Goal: Information Seeking & Learning: Find specific fact

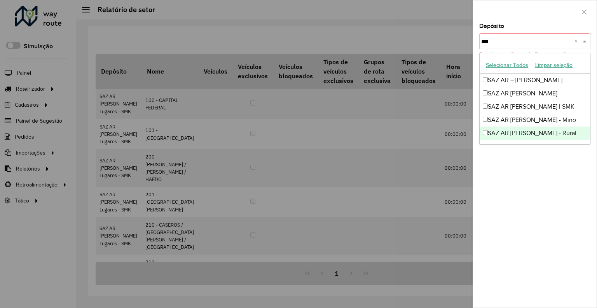
click at [512, 42] on input "***" at bounding box center [527, 41] width 93 height 9
type input "*****"
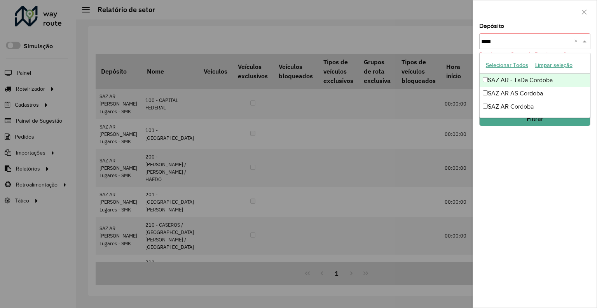
type input "****"
click at [516, 82] on div "SAZ AR - TaDa Cordoba" at bounding box center [535, 79] width 110 height 13
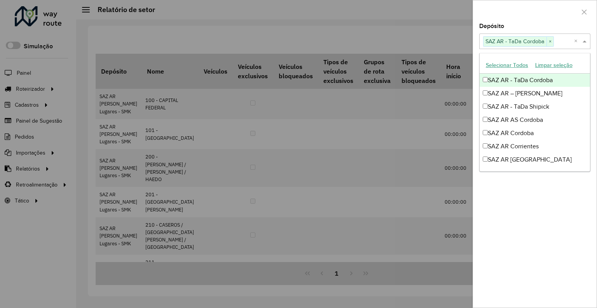
click at [546, 49] on div "Depósito Selecione um ou mais itens SAZ AR - TaDa Cordoba × × Grupo de Depósito…" at bounding box center [535, 165] width 124 height 284
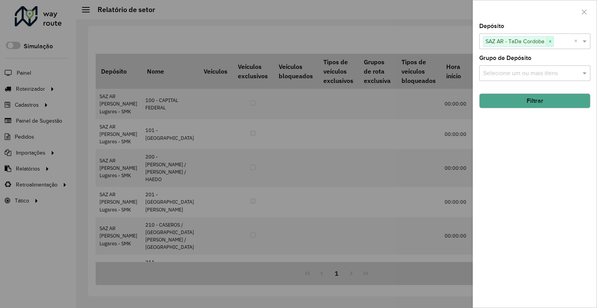
click at [553, 42] on span "×" at bounding box center [550, 41] width 7 height 9
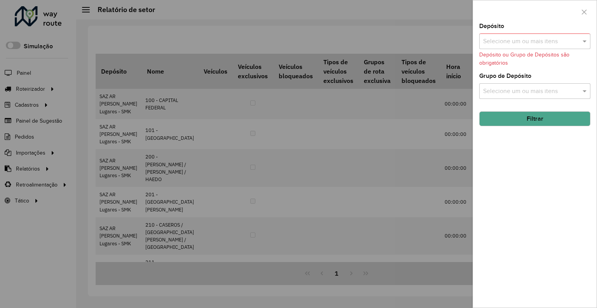
click at [551, 43] on input "text" at bounding box center [531, 41] width 100 height 9
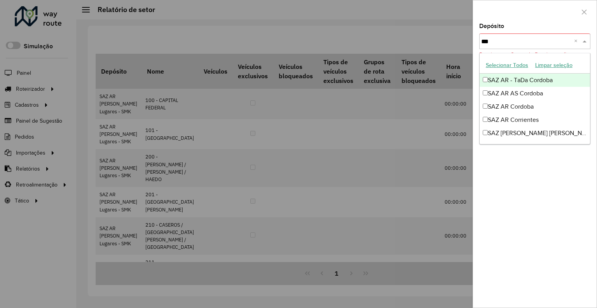
type input "****"
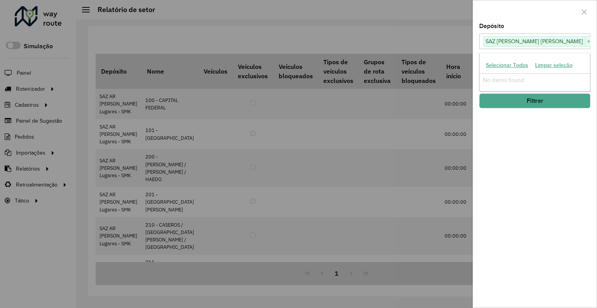
type input "*"
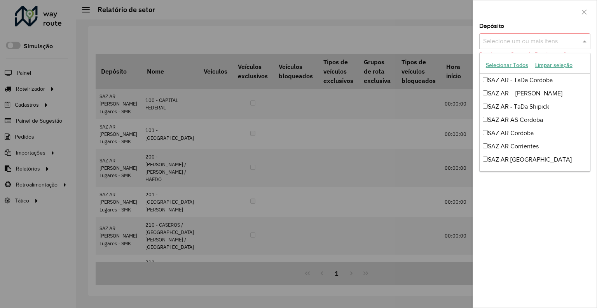
type input "*"
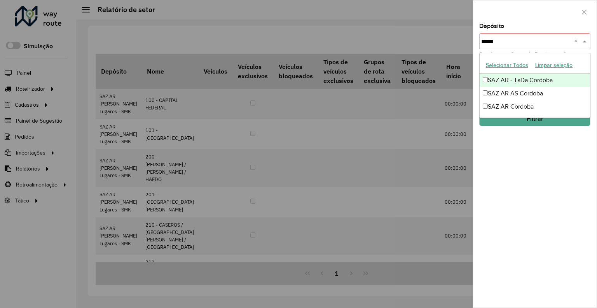
type input "******"
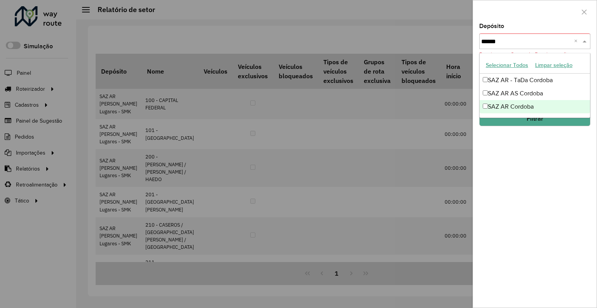
click at [512, 103] on div "SAZ AR Cordoba" at bounding box center [535, 106] width 110 height 13
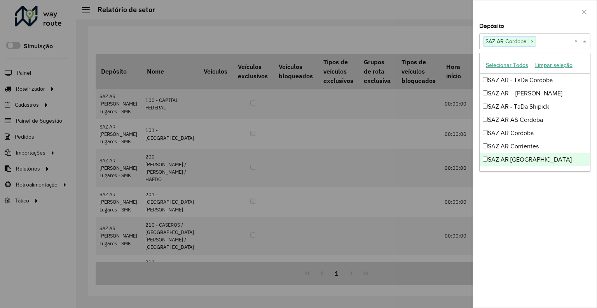
drag, startPoint x: 506, startPoint y: 229, endPoint x: 505, endPoint y: 207, distance: 22.2
click at [505, 228] on div "Depósito Selecione um ou mais itens SAZ AR Cordoba × × Grupo de Depósito Seleci…" at bounding box center [535, 165] width 124 height 284
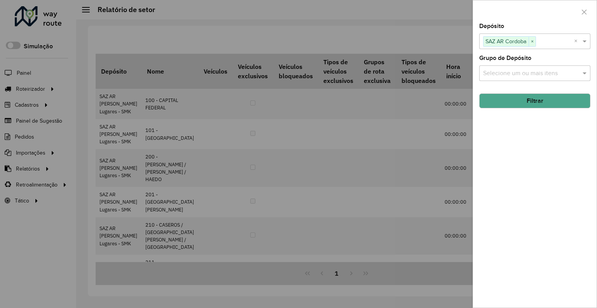
click at [514, 103] on button "Filtrar" at bounding box center [534, 100] width 111 height 15
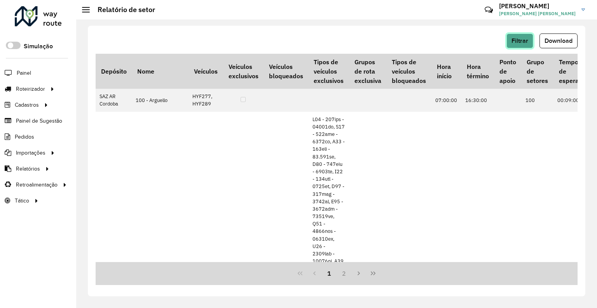
click at [525, 37] on span "Filtrar" at bounding box center [520, 40] width 17 height 7
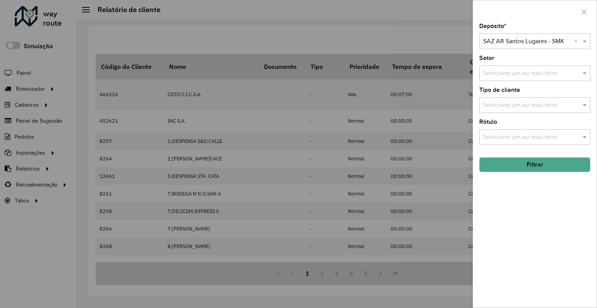
click at [529, 42] on input "text" at bounding box center [527, 41] width 88 height 9
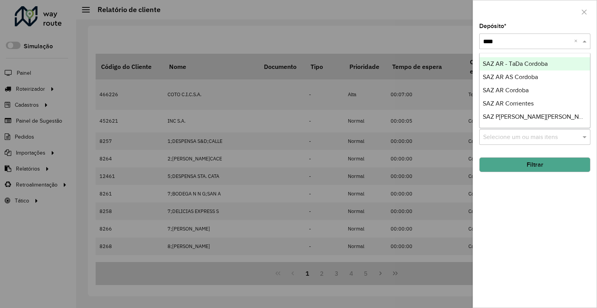
type input "*****"
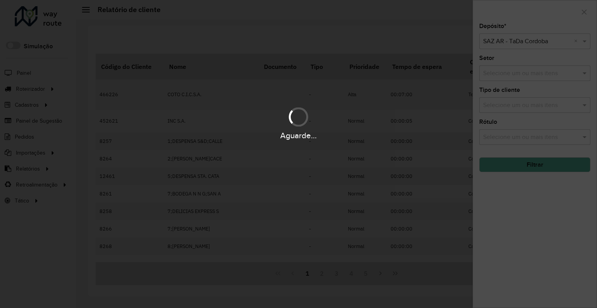
click at [540, 45] on div "Aguarde..." at bounding box center [298, 154] width 597 height 308
click at [545, 42] on hb-app "Aguarde... Pop-up bloqueado! Seu navegador bloqueou automáticamente a abertura …" at bounding box center [298, 154] width 597 height 308
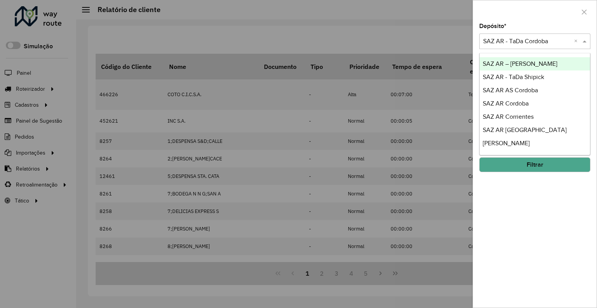
click at [544, 44] on input "text" at bounding box center [527, 41] width 88 height 9
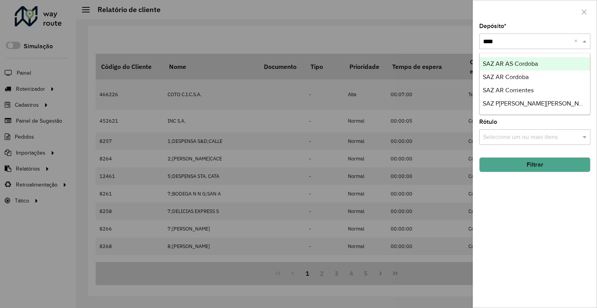
type input "*****"
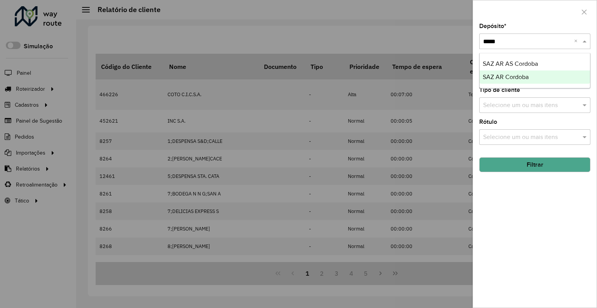
click at [512, 80] on span "SAZ AR Cordoba" at bounding box center [506, 76] width 46 height 7
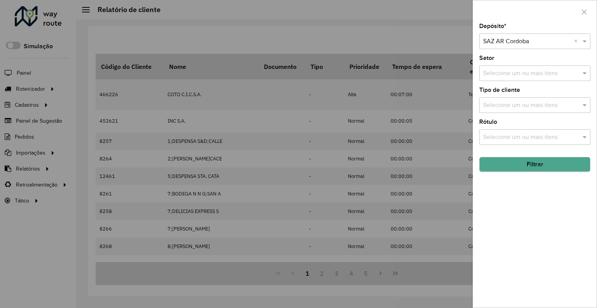
drag, startPoint x: 502, startPoint y: 175, endPoint x: 503, endPoint y: 169, distance: 5.5
click at [503, 173] on div "Depósito * Selecione um depósito × SAZ AR Cordoba × Setor Selecione um ou mais …" at bounding box center [535, 165] width 124 height 284
click at [503, 167] on button "Filtrar" at bounding box center [534, 164] width 111 height 15
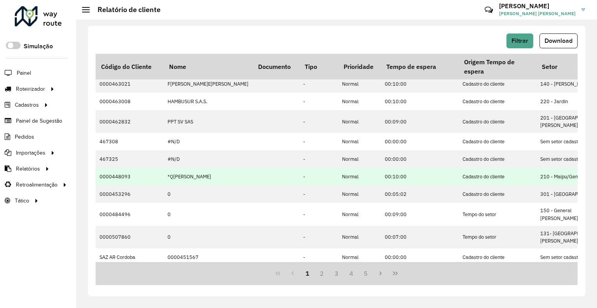
scroll to position [185, 0]
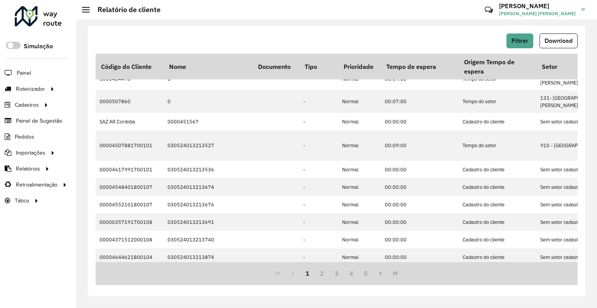
click at [509, 33] on hb-button "Filtrar" at bounding box center [522, 40] width 30 height 15
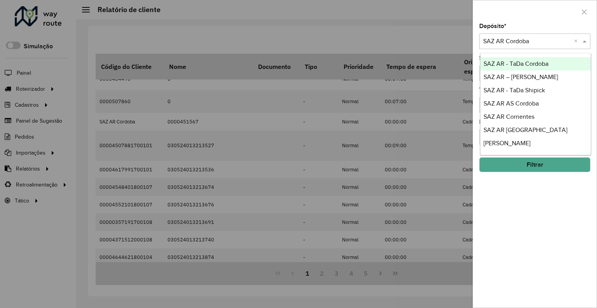
click at [510, 37] on input "text" at bounding box center [527, 41] width 88 height 9
click at [516, 60] on span "SAZ AR - TaDa Cordoba" at bounding box center [516, 63] width 65 height 7
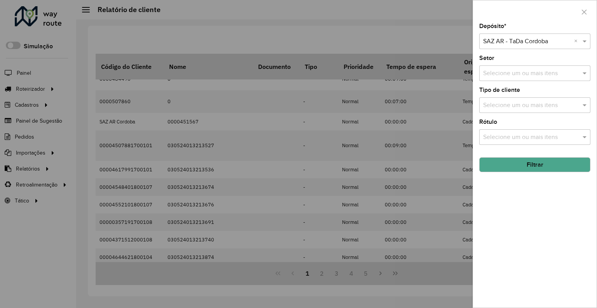
click at [510, 167] on button "Filtrar" at bounding box center [534, 164] width 111 height 15
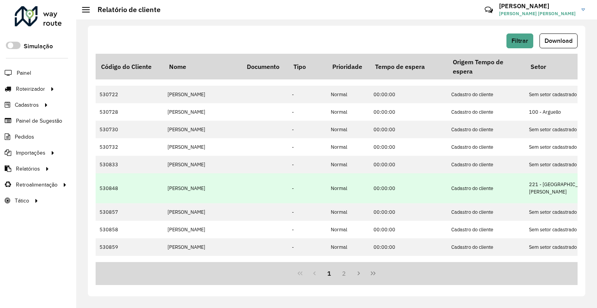
scroll to position [175, 0]
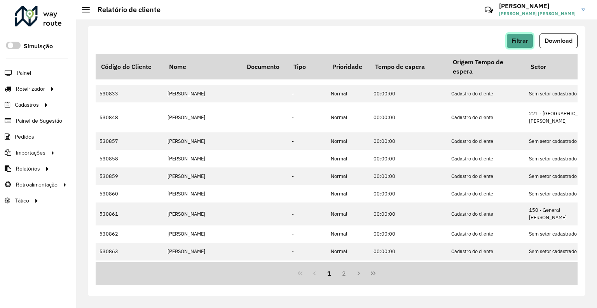
drag, startPoint x: 516, startPoint y: 35, endPoint x: 515, endPoint y: 41, distance: 6.0
click at [515, 41] on button "Filtrar" at bounding box center [520, 40] width 27 height 15
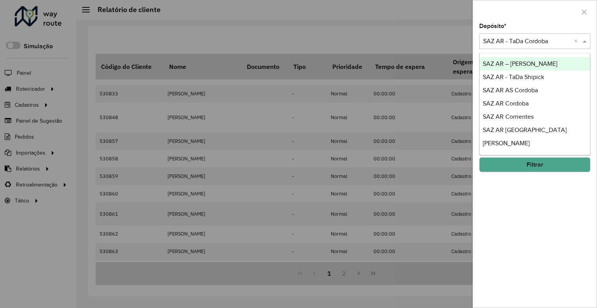
click at [514, 48] on div "Selecione um depósito × SAZ AR - TaDa Cordoba ×" at bounding box center [534, 41] width 111 height 16
type input "**"
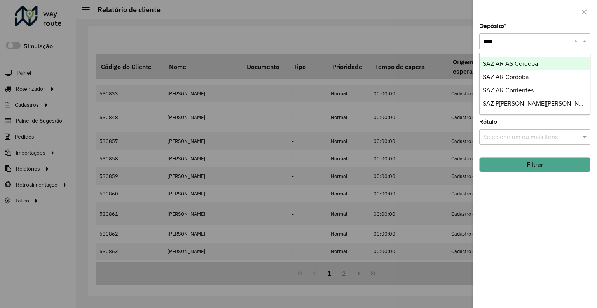
type input "*****"
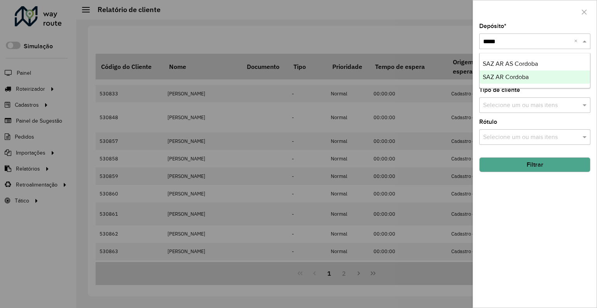
click at [554, 78] on div "SAZ AR Cordoba" at bounding box center [535, 76] width 110 height 13
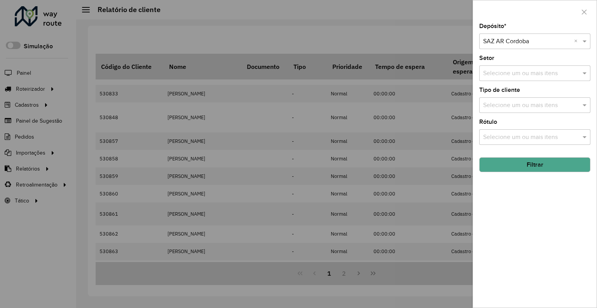
drag, startPoint x: 282, startPoint y: 280, endPoint x: 354, endPoint y: 256, distance: 75.6
click at [282, 280] on div at bounding box center [298, 154] width 597 height 308
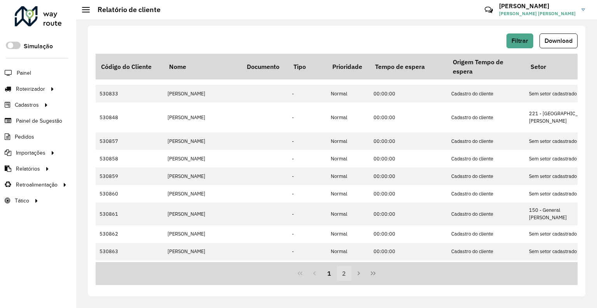
click at [342, 276] on button "2" at bounding box center [344, 273] width 15 height 15
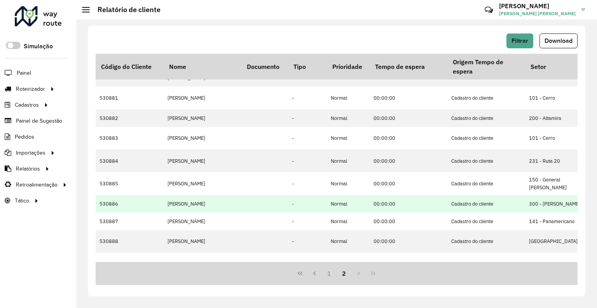
scroll to position [91, 0]
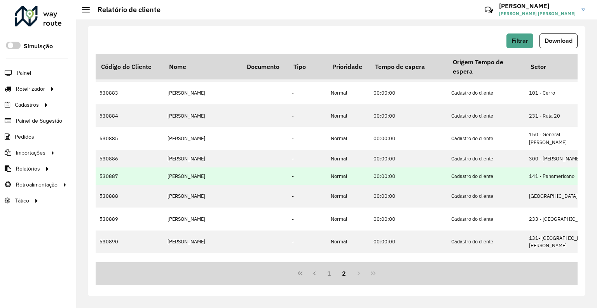
click at [109, 167] on td "530887" at bounding box center [130, 175] width 68 height 17
click at [110, 167] on td "530887" at bounding box center [130, 175] width 68 height 17
copy td "530887"
drag, startPoint x: 104, startPoint y: 173, endPoint x: 104, endPoint y: 164, distance: 8.6
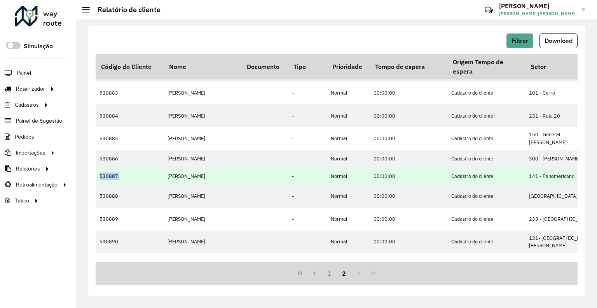
copy td "530887"
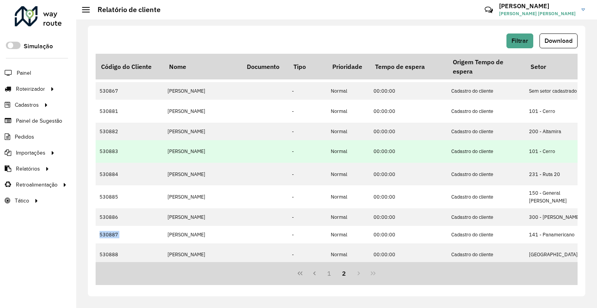
scroll to position [0, 0]
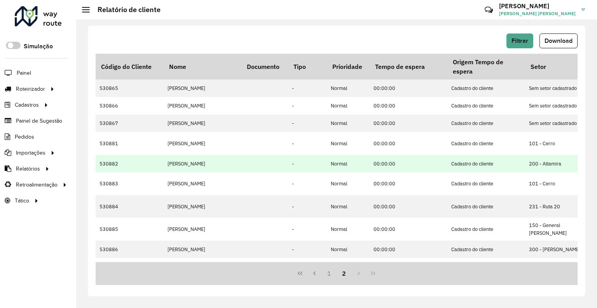
click at [112, 155] on td "530882" at bounding box center [130, 163] width 68 height 17
click at [110, 156] on td "530882" at bounding box center [130, 163] width 68 height 17
copy td "530882"
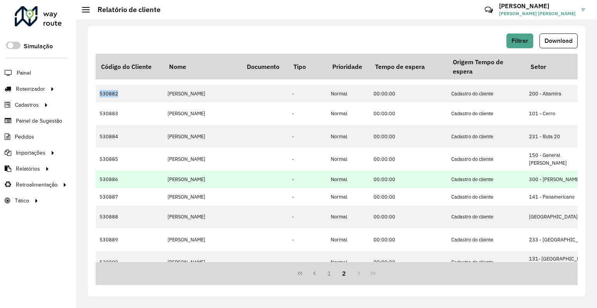
scroll to position [91, 0]
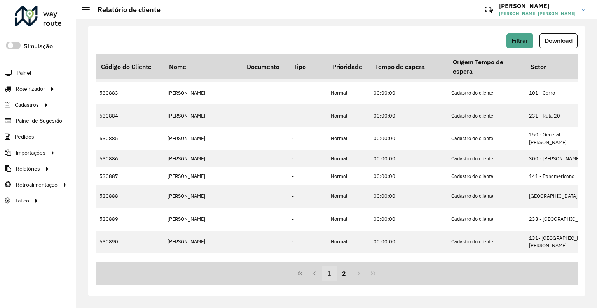
click at [329, 272] on button "1" at bounding box center [329, 273] width 15 height 15
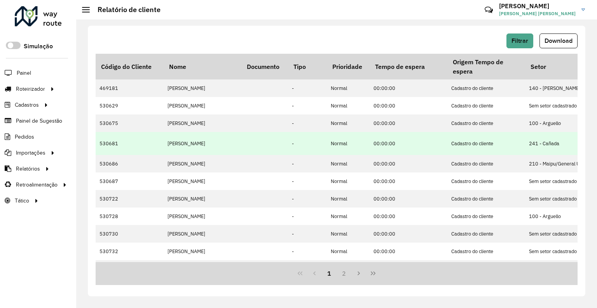
drag, startPoint x: 121, startPoint y: 145, endPoint x: 114, endPoint y: 140, distance: 8.1
click at [120, 144] on td "530681" at bounding box center [130, 143] width 68 height 23
click at [114, 140] on td "530681" at bounding box center [130, 143] width 68 height 23
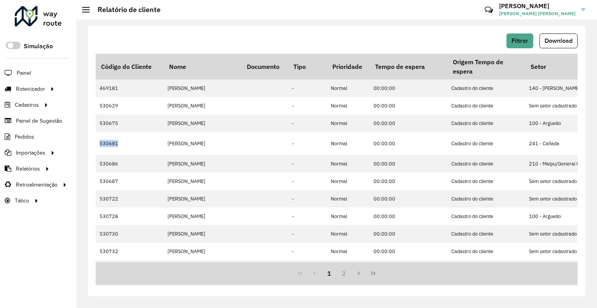
copy td "530681"
click at [519, 38] on span "Filtrar" at bounding box center [520, 40] width 17 height 7
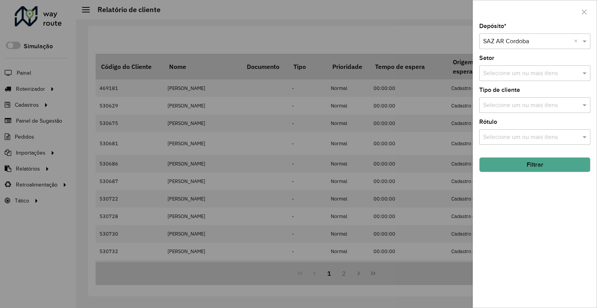
click at [523, 38] on input "text" at bounding box center [527, 41] width 88 height 9
type input "*****"
click at [524, 163] on button "Filtrar" at bounding box center [534, 164] width 111 height 15
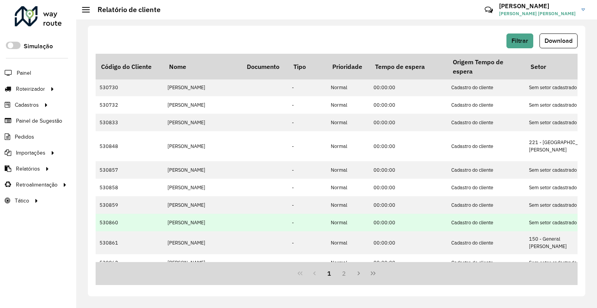
scroll to position [175, 0]
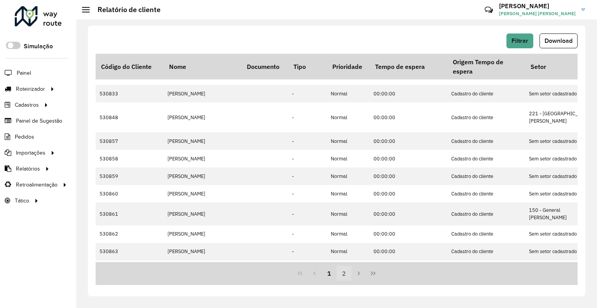
click at [342, 271] on button "2" at bounding box center [344, 273] width 15 height 15
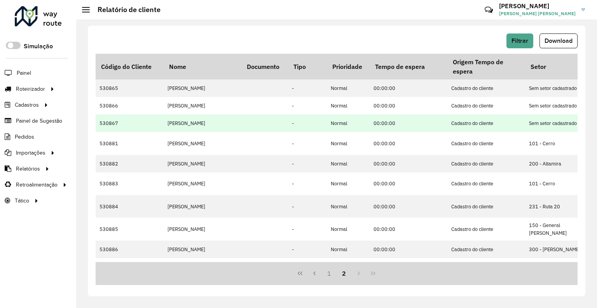
click at [117, 124] on td "530867" at bounding box center [130, 122] width 68 height 17
click at [112, 122] on td "530867" at bounding box center [130, 122] width 68 height 17
copy td "530867"
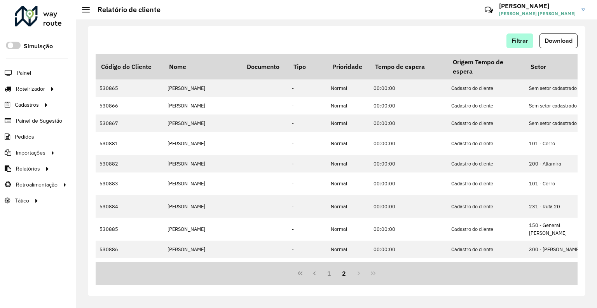
click at [507, 39] on div "Filtrar Download" at bounding box center [337, 40] width 482 height 15
click at [509, 39] on button "Filtrar" at bounding box center [520, 40] width 27 height 15
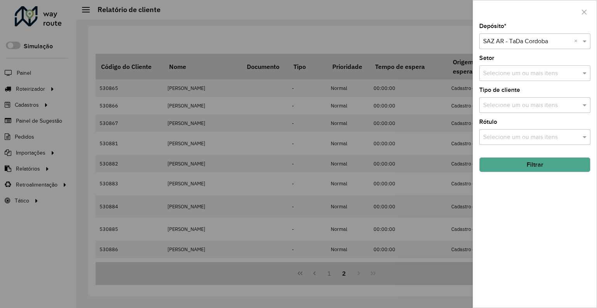
click at [502, 42] on input "text" at bounding box center [527, 41] width 88 height 9
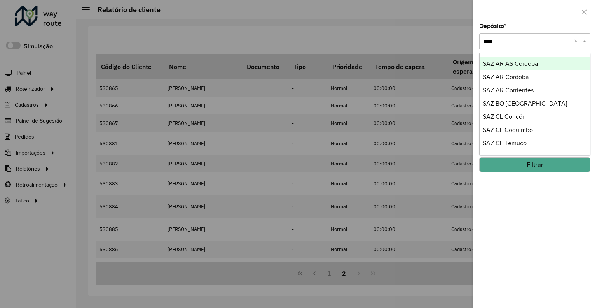
type input "*****"
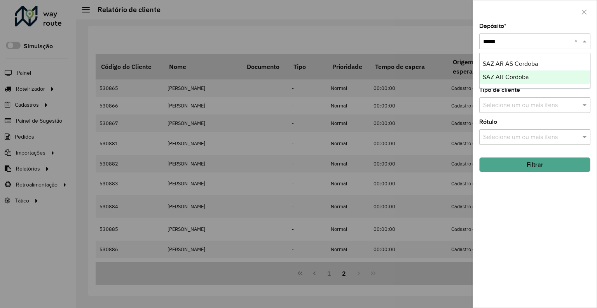
click at [517, 78] on span "SAZ AR Cordoba" at bounding box center [506, 76] width 46 height 7
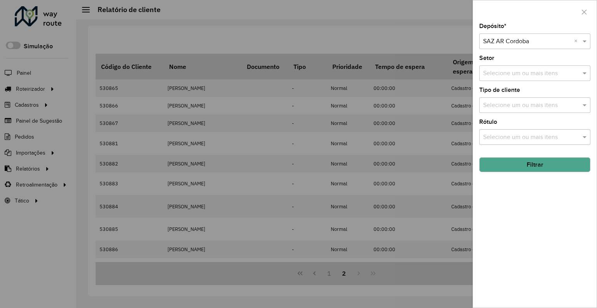
click at [536, 167] on button "Filtrar" at bounding box center [534, 164] width 111 height 15
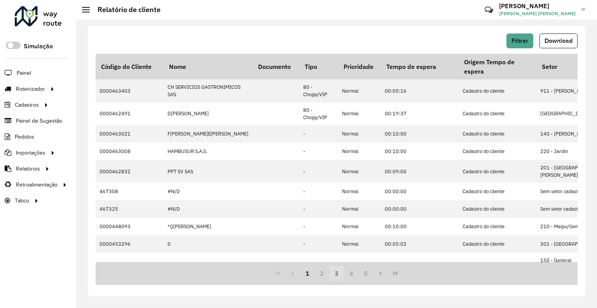
click at [341, 277] on button "3" at bounding box center [336, 273] width 15 height 15
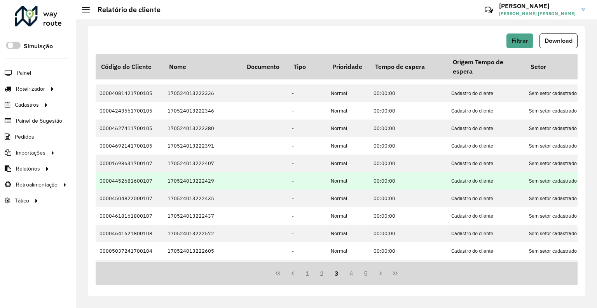
scroll to position [175, 0]
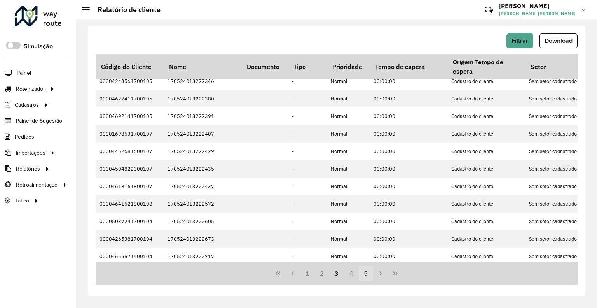
click at [365, 270] on button "5" at bounding box center [366, 273] width 15 height 15
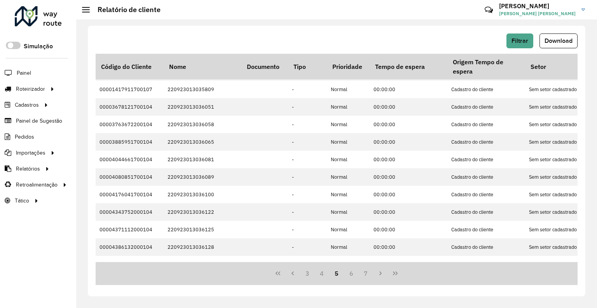
scroll to position [170, 0]
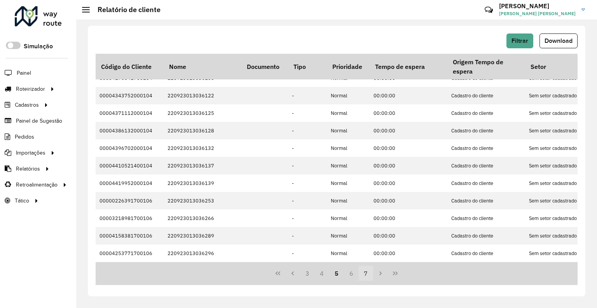
click at [365, 269] on button "7" at bounding box center [366, 273] width 15 height 15
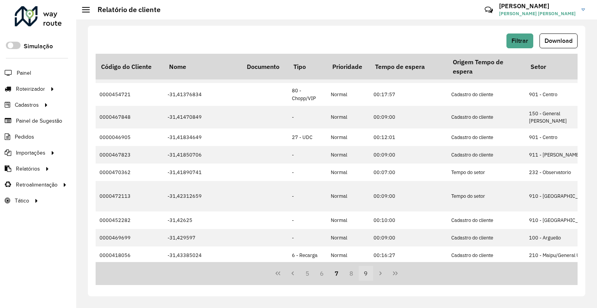
scroll to position [0, 0]
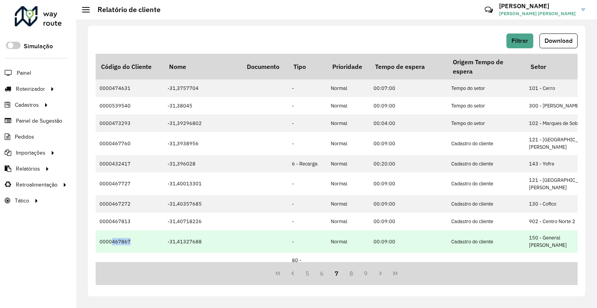
drag, startPoint x: 111, startPoint y: 229, endPoint x: 130, endPoint y: 231, distance: 19.1
click at [130, 231] on td "0000467867" at bounding box center [130, 241] width 68 height 23
copy td "467867"
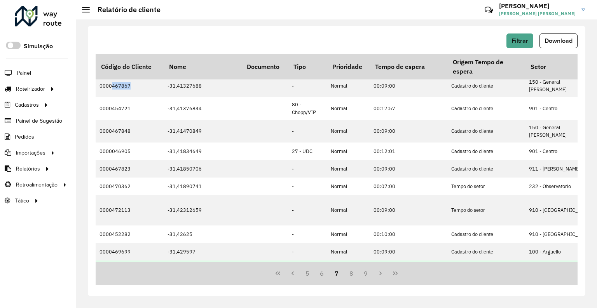
scroll to position [180, 0]
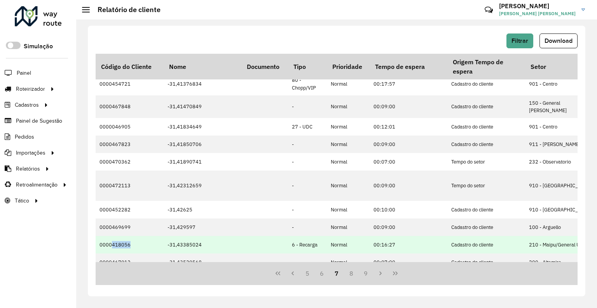
drag, startPoint x: 112, startPoint y: 217, endPoint x: 132, endPoint y: 217, distance: 20.2
click at [132, 236] on td "0000418056" at bounding box center [130, 244] width 68 height 17
copy td "418056"
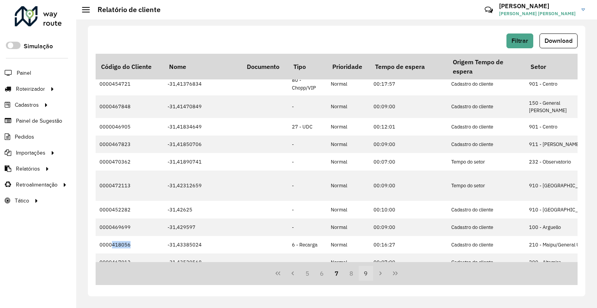
click at [364, 277] on button "9" at bounding box center [366, 273] width 15 height 15
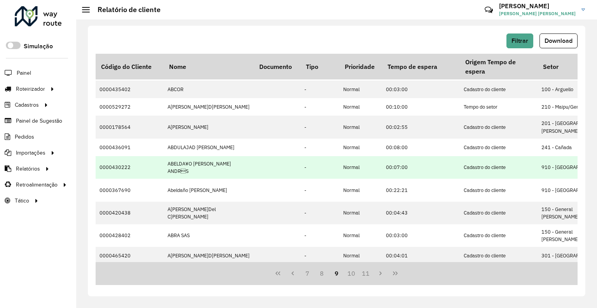
scroll to position [194, 0]
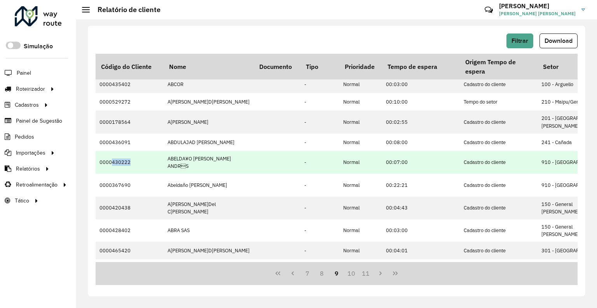
drag, startPoint x: 112, startPoint y: 164, endPoint x: 131, endPoint y: 171, distance: 20.0
click at [131, 171] on td "0000430222" at bounding box center [130, 162] width 68 height 23
copy td "430222"
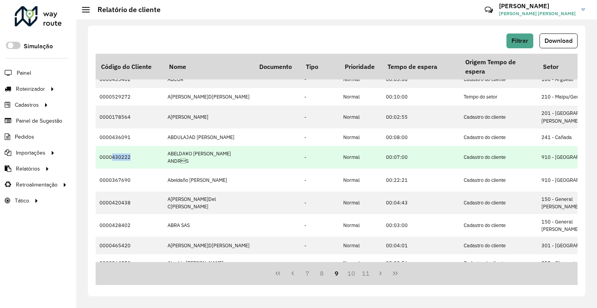
scroll to position [201, 0]
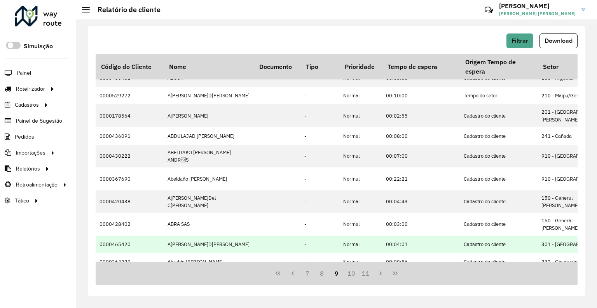
click at [121, 235] on td "0000465420" at bounding box center [130, 243] width 68 height 17
drag, startPoint x: 112, startPoint y: 228, endPoint x: 131, endPoint y: 232, distance: 19.1
click at [131, 235] on td "0000465420" at bounding box center [130, 243] width 68 height 17
copy td "465420"
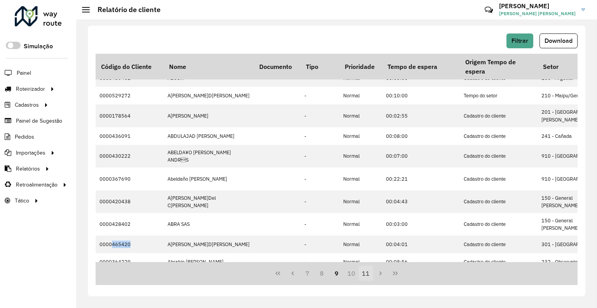
click at [369, 273] on button "11" at bounding box center [366, 273] width 15 height 15
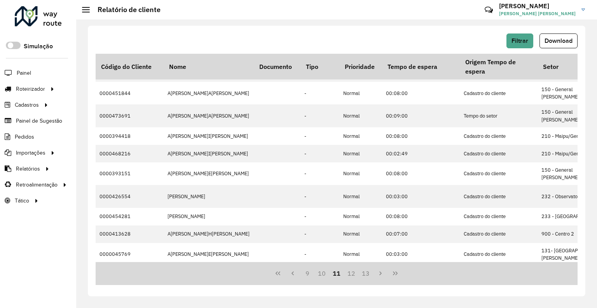
scroll to position [0, 0]
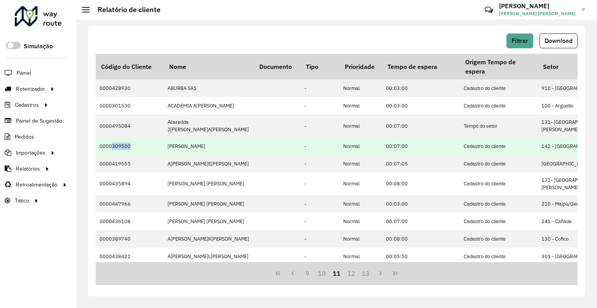
drag, startPoint x: 111, startPoint y: 141, endPoint x: 140, endPoint y: 143, distance: 28.8
click at [140, 144] on td "0000309500" at bounding box center [130, 145] width 68 height 17
copy td "309500"
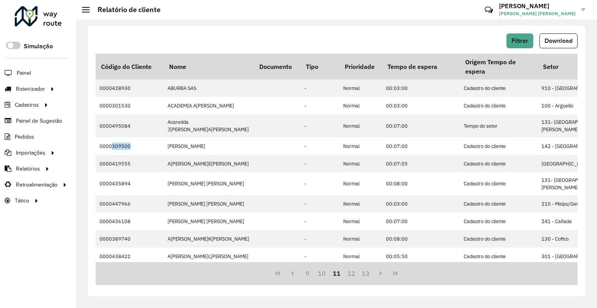
scroll to position [180, 0]
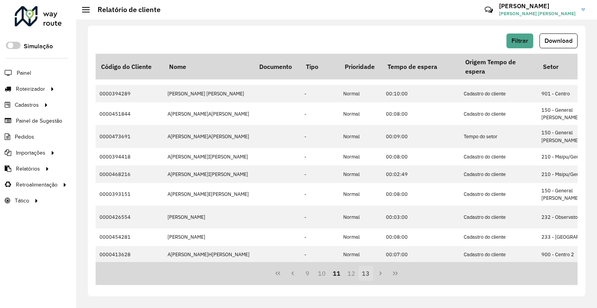
click at [363, 275] on button "13" at bounding box center [366, 273] width 15 height 15
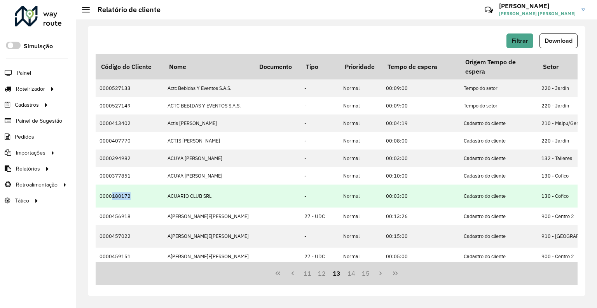
drag, startPoint x: 113, startPoint y: 204, endPoint x: 146, endPoint y: 206, distance: 33.5
click at [146, 206] on td "0000180172" at bounding box center [130, 195] width 68 height 23
